Goal: Navigation & Orientation: Find specific page/section

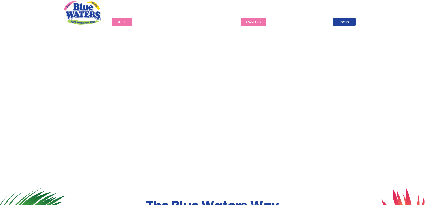
click at [257, 23] on link "careers" at bounding box center [253, 22] width 25 height 8
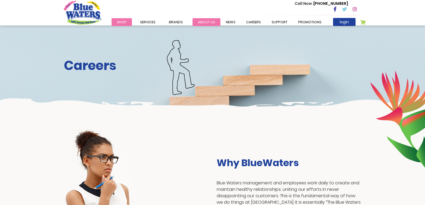
click at [200, 23] on link "about us" at bounding box center [207, 22] width 28 height 8
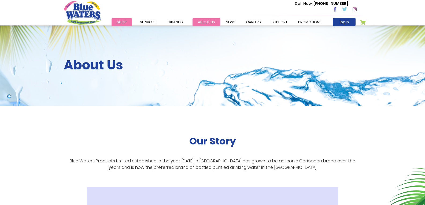
click at [202, 25] on link "about us" at bounding box center [207, 22] width 28 height 8
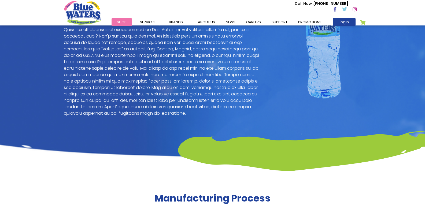
scroll to position [429, 0]
